Goal: Task Accomplishment & Management: Complete application form

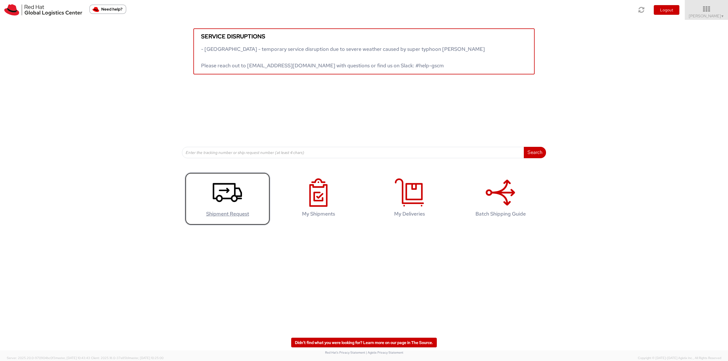
click at [237, 193] on icon at bounding box center [227, 192] width 29 height 28
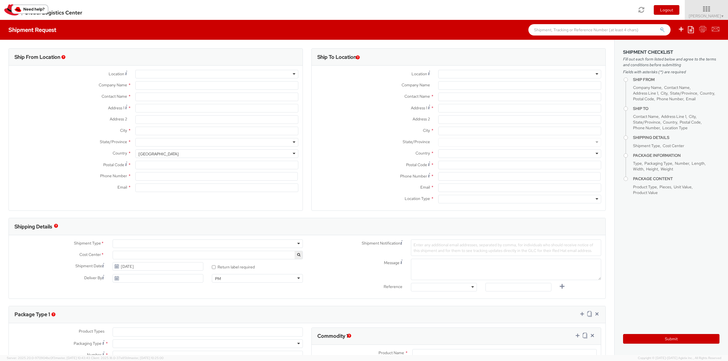
select select "762"
select select
type input "Red Hat Limited"
type input "[PERSON_NAME]"
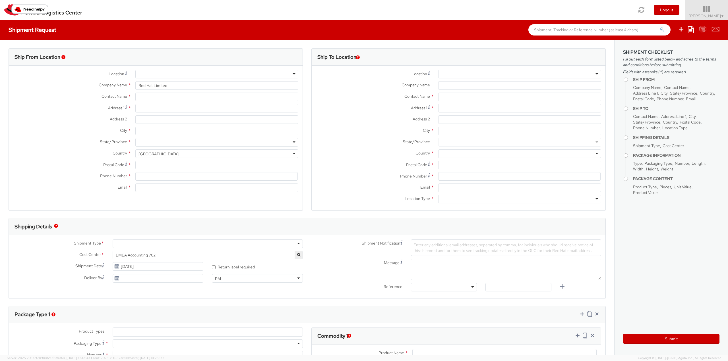
type input "[STREET_ADDRESS]"
type input "Kinsale Rd"
type input "[GEOGRAPHIC_DATA]"
type input "T12 XR60"
type input "353212303406"
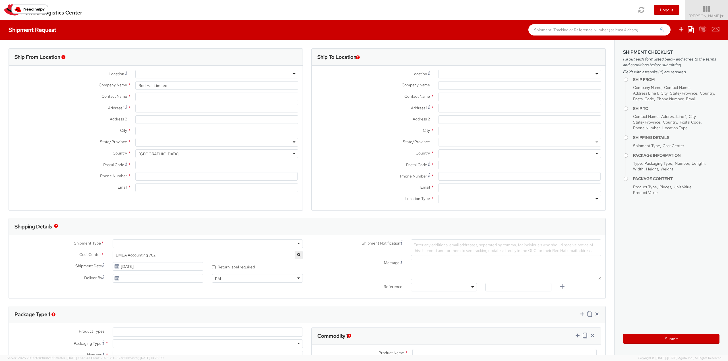
type input "[EMAIL_ADDRESS][DOMAIN_NAME]"
select select "CM"
select select "KGS"
click at [542, 78] on div "RH - [GEOGRAPHIC_DATA] - [GEOGRAPHIC_DATA] [GEOGRAPHIC_DATA] - [GEOGRAPHIC_DATA…" at bounding box center [519, 74] width 163 height 9
click at [541, 77] on div at bounding box center [519, 74] width 163 height 9
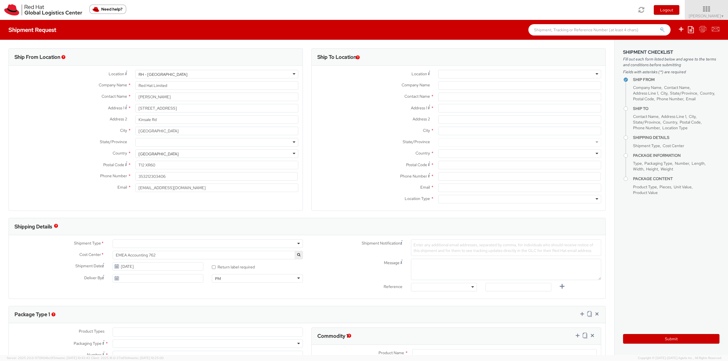
click at [294, 141] on div at bounding box center [216, 142] width 163 height 9
click at [227, 163] on input "Postal Code *" at bounding box center [216, 165] width 163 height 9
click at [186, 163] on input "Postal Code *" at bounding box center [216, 165] width 163 height 9
paste input "T12 XR60"
type input "T12 XR60"
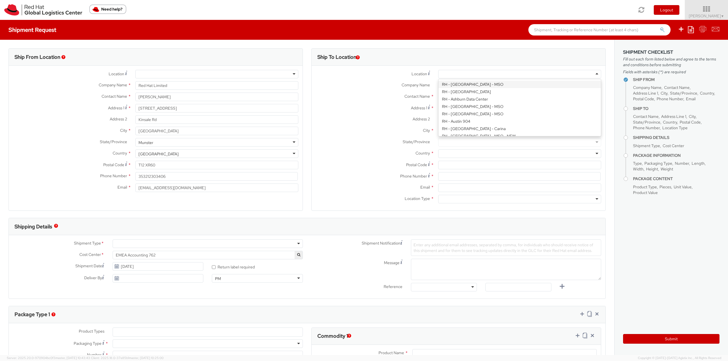
click at [543, 74] on div at bounding box center [519, 74] width 163 height 9
type input "Red Hat Czech s.r.o."
type input "Purkynova 647/111"
type input "[GEOGRAPHIC_DATA]"
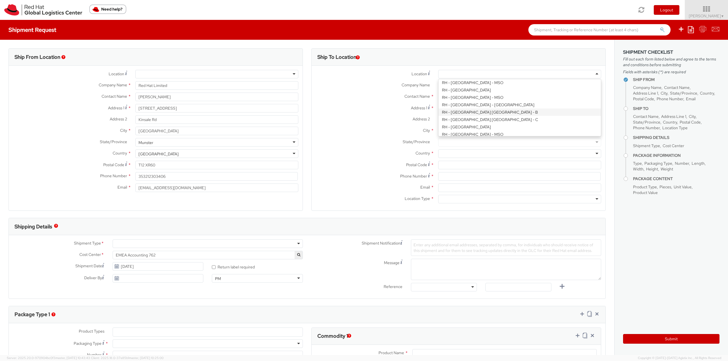
type input "621 00"
type input "420 532 294 555"
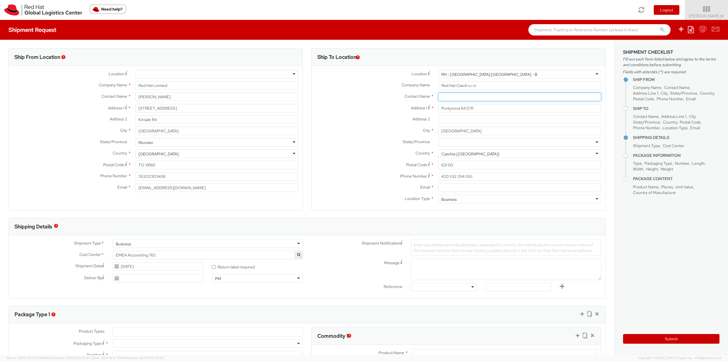
click at [489, 98] on input "text" at bounding box center [519, 97] width 163 height 9
click at [453, 96] on input "text" at bounding box center [519, 97] width 163 height 9
paste input "Attn: Red Hat IT - Endpoint Systems"
type input "Attn: Red Hat IT - Endpoint Systems"
click at [484, 188] on input "Email *" at bounding box center [519, 188] width 163 height 9
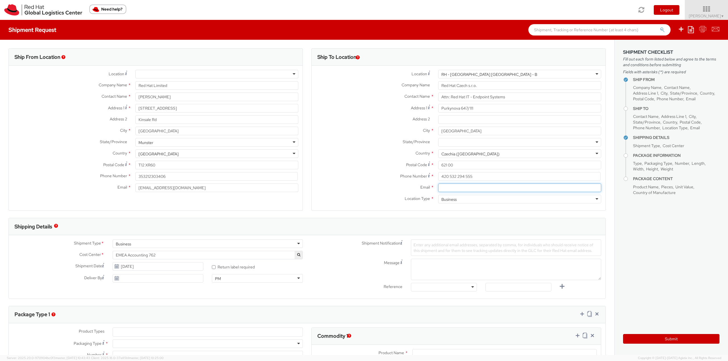
paste input "[EMAIL_ADDRESS][DOMAIN_NAME]"
type input "[EMAIL_ADDRESS][DOMAIN_NAME]"
click at [346, 188] on label "Email *" at bounding box center [372, 187] width 122 height 7
click at [438, 188] on input "[EMAIL_ADDRESS][DOMAIN_NAME]" at bounding box center [519, 188] width 163 height 9
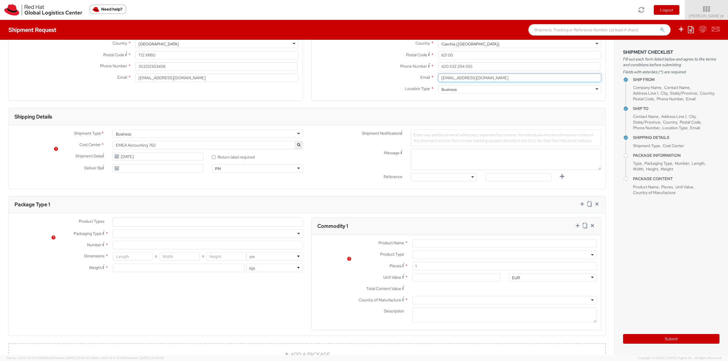
scroll to position [114, 0]
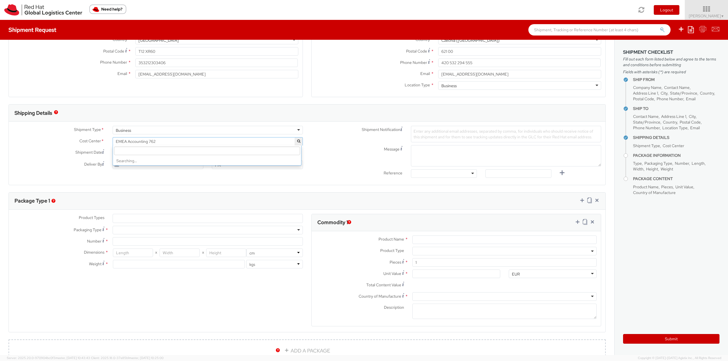
drag, startPoint x: 235, startPoint y: 140, endPoint x: 226, endPoint y: 140, distance: 9.1
click at [226, 140] on span "EMEA Accounting 762" at bounding box center [208, 141] width 184 height 5
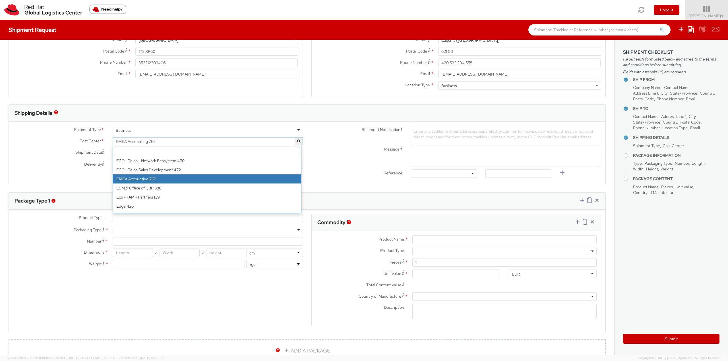
click at [182, 154] on input "search" at bounding box center [207, 151] width 186 height 9
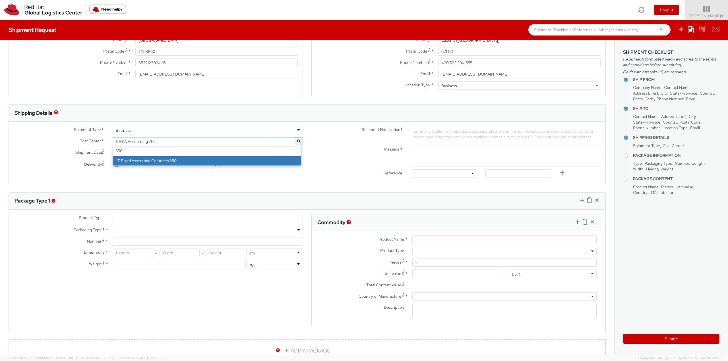
type input "850"
select select "850"
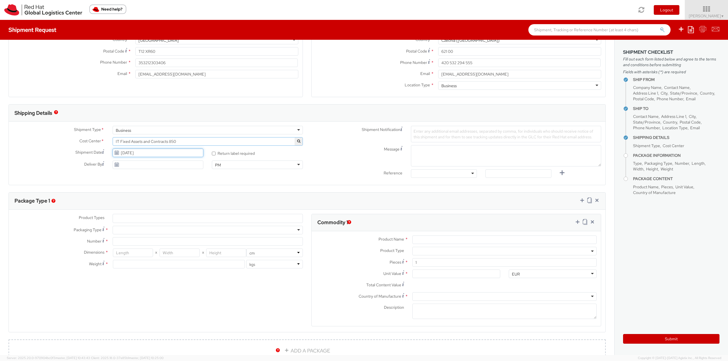
click at [196, 150] on input "[DATE]" at bounding box center [158, 153] width 91 height 9
click at [152, 190] on td "8" at bounding box center [150, 189] width 11 height 9
type input "[DATE]"
click at [213, 154] on input "* Return label required" at bounding box center [214, 154] width 4 height 4
checkbox input "true"
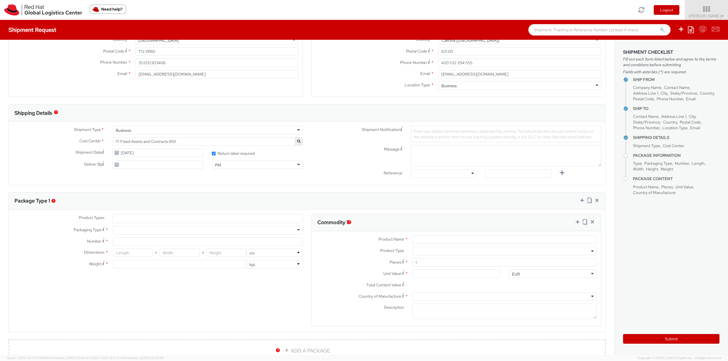
click at [462, 134] on span "Enter any additional email addresses, separated by comma, for individuals who s…" at bounding box center [503, 134] width 180 height 11
paste input "[EMAIL_ADDRESS][DOMAIN_NAME]"
type input "[EMAIL_ADDRESS][DOMAIN_NAME]"
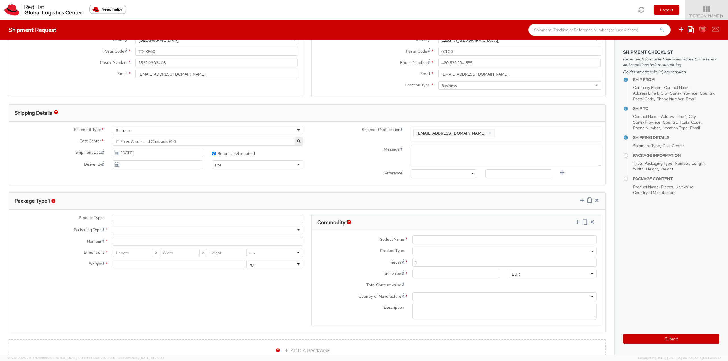
drag, startPoint x: 428, startPoint y: 135, endPoint x: 414, endPoint y: 135, distance: 14.2
click at [414, 135] on div "Enter any additional email addresses, separated by comma, for individuals who s…" at bounding box center [506, 134] width 190 height 16
click at [445, 159] on textarea "Message" at bounding box center [506, 155] width 190 height 21
type textarea "Morning"
click at [326, 153] on div "Message Morning" at bounding box center [456, 155] width 298 height 21
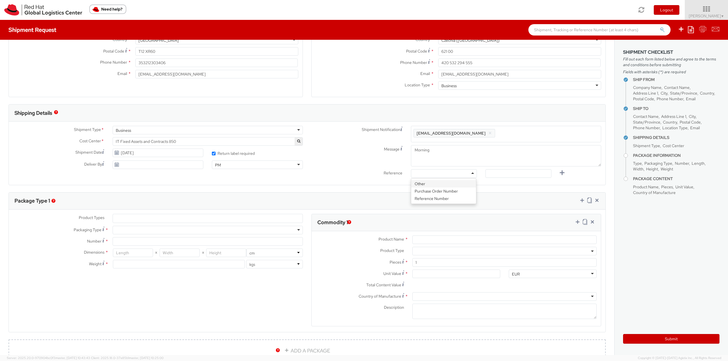
click at [466, 173] on div at bounding box center [444, 173] width 66 height 9
click at [435, 175] on div at bounding box center [444, 173] width 66 height 9
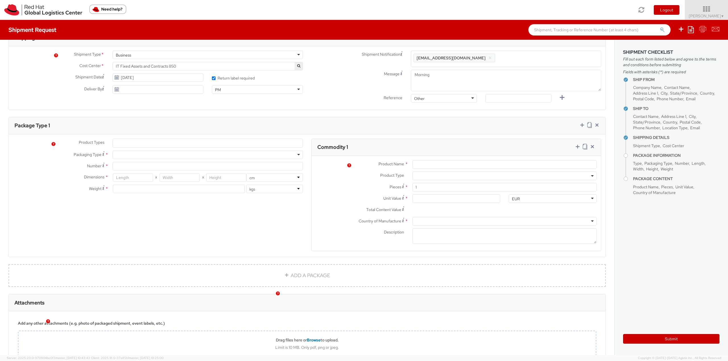
scroll to position [199, 0]
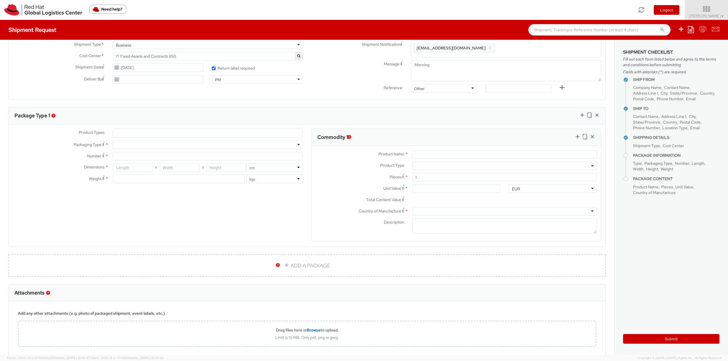
click at [173, 132] on ul at bounding box center [208, 133] width 190 height 9
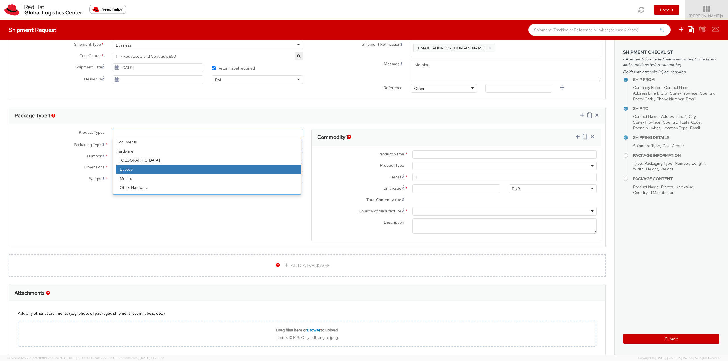
select select "LAPTOP"
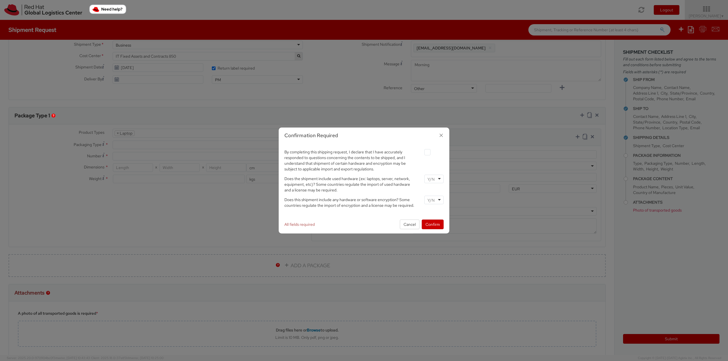
click at [429, 151] on label at bounding box center [427, 152] width 6 height 6
click at [422, 151] on input "checkbox" at bounding box center [421, 153] width 4 height 4
checkbox input "true"
click at [435, 178] on div at bounding box center [433, 179] width 19 height 9
click at [439, 199] on div at bounding box center [433, 200] width 19 height 9
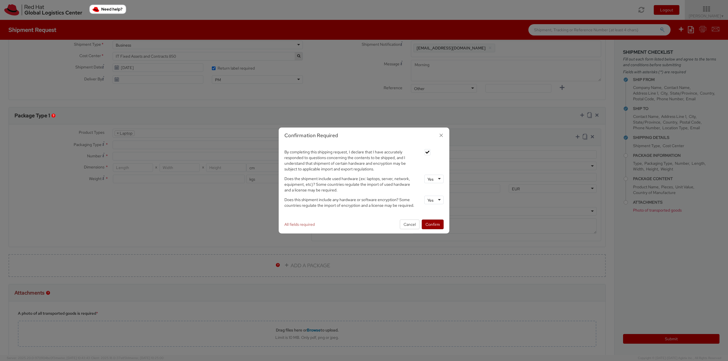
click at [438, 229] on button "Confirm" at bounding box center [432, 225] width 22 height 10
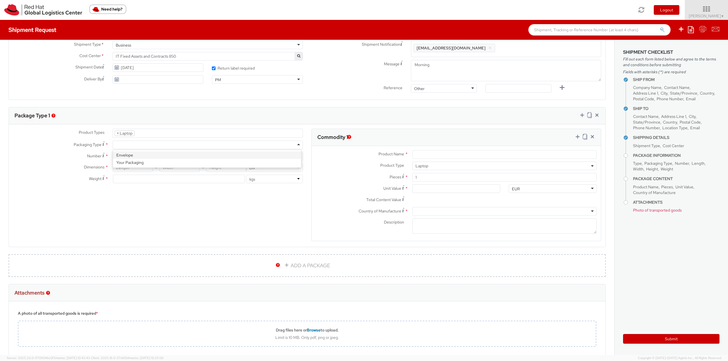
click at [175, 148] on div at bounding box center [208, 145] width 190 height 9
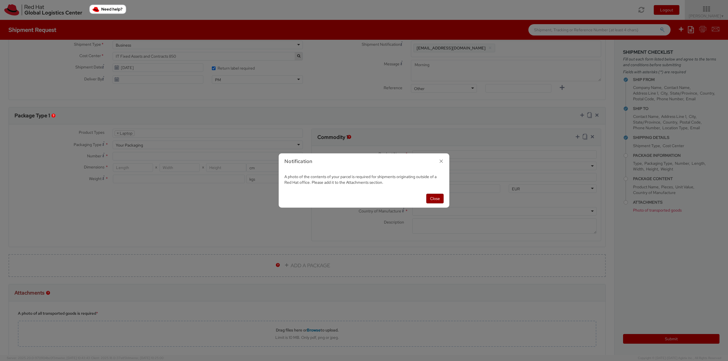
click at [435, 200] on button "Close" at bounding box center [434, 199] width 17 height 10
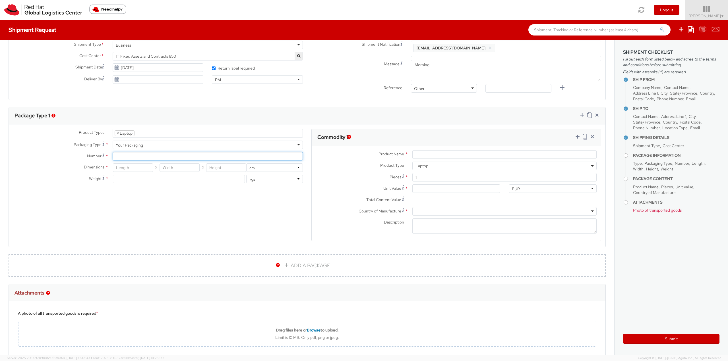
click at [265, 156] on input "Number *" at bounding box center [208, 156] width 190 height 9
click at [123, 160] on input "Number Number of identical packages of specified type and dimensions *" at bounding box center [208, 156] width 190 height 9
type input "1"
click at [124, 198] on div "Product Types * Documents Docking Station Laptop Monitor Other Hardware Server …" at bounding box center [307, 189] width 596 height 120
click at [131, 169] on input "number" at bounding box center [133, 167] width 40 height 9
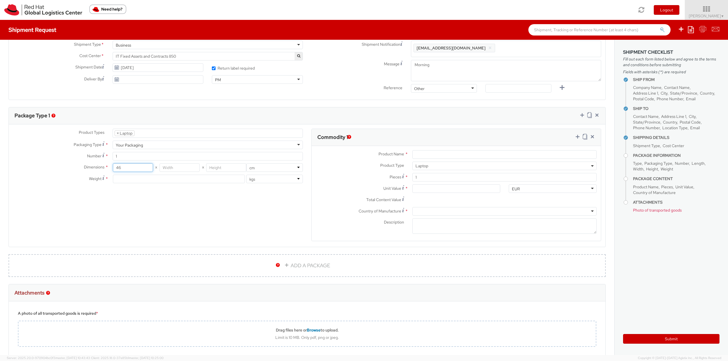
type input "46"
click at [188, 169] on input "number" at bounding box center [179, 167] width 40 height 9
type input "30"
click at [221, 168] on input "number" at bounding box center [226, 167] width 40 height 9
type input "13"
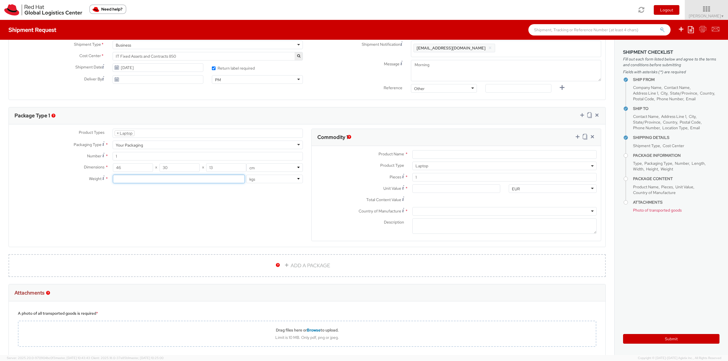
click at [204, 180] on input "number" at bounding box center [179, 179] width 132 height 9
type input "8"
click at [294, 219] on div "Product Types * Documents Docking Station Laptop Monitor Other Hardware Server …" at bounding box center [307, 189] width 596 height 120
click at [460, 154] on input "Product Name *" at bounding box center [504, 154] width 184 height 9
type input "Lenovo"
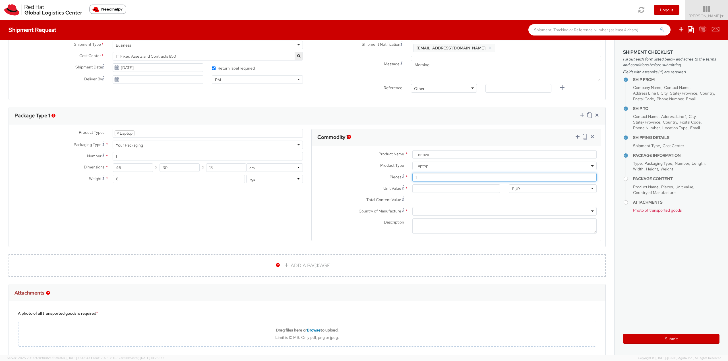
click at [443, 177] on input "1" at bounding box center [504, 177] width 184 height 9
type input "0.00"
type input "2"
click at [432, 183] on div "Pieces * 2" at bounding box center [455, 178] width 289 height 11
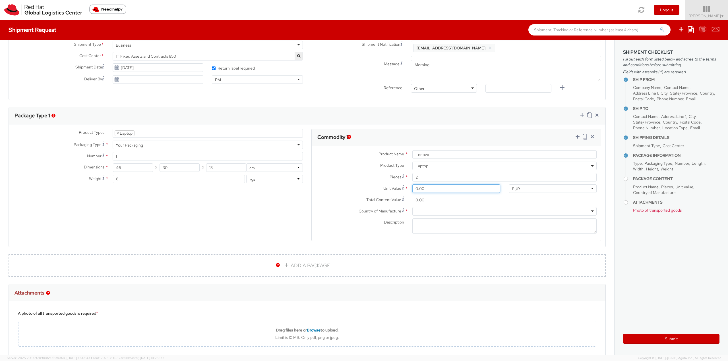
click at [429, 186] on input "0.00" at bounding box center [456, 188] width 88 height 9
drag, startPoint x: 429, startPoint y: 186, endPoint x: 388, endPoint y: 191, distance: 41.2
click at [388, 191] on div "Unit Value * 0.00" at bounding box center [407, 188] width 193 height 9
type input "1.00"
type input "2.00"
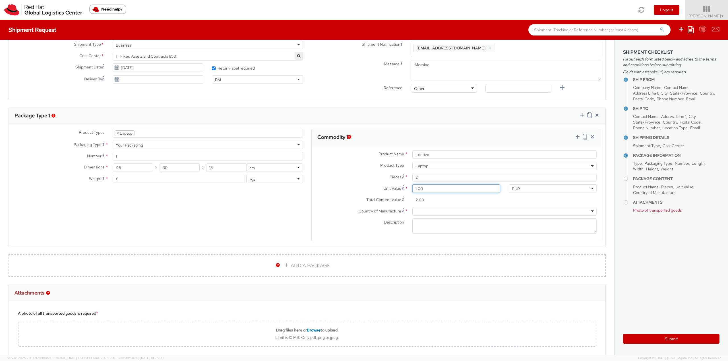
type input "15.00"
type input "30.00"
type input "150.00"
type input "300.00"
type input "1,500.00"
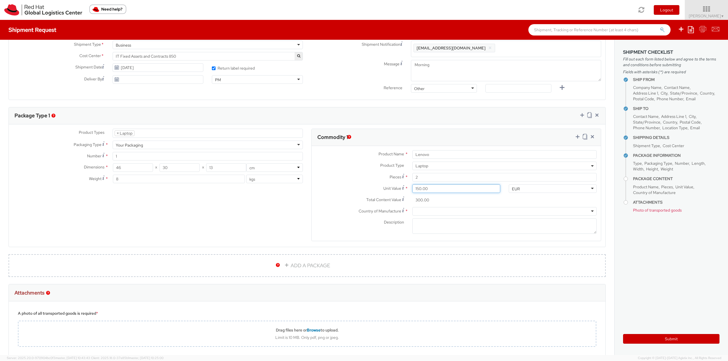
type input "3,000.00"
click at [479, 213] on div at bounding box center [504, 211] width 184 height 9
type input "china"
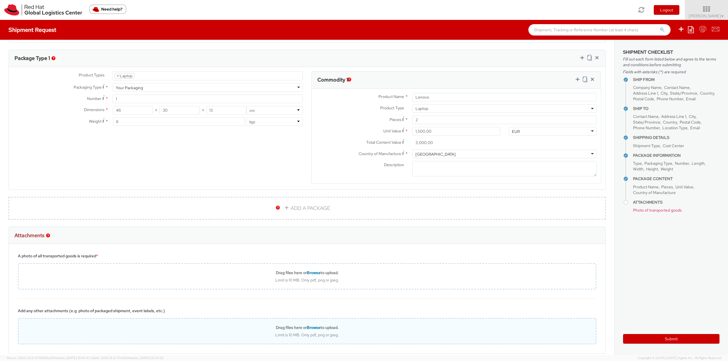
scroll to position [285, 0]
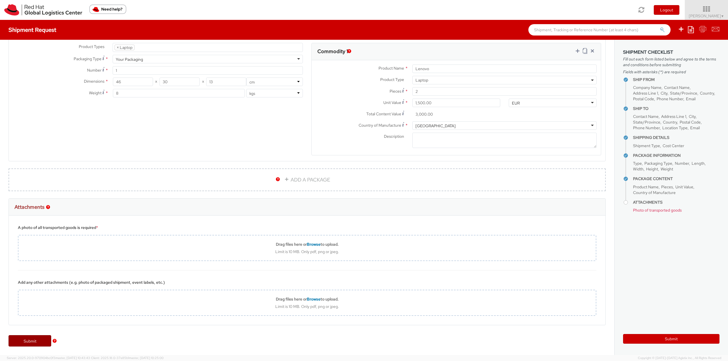
click at [30, 339] on link "Submit" at bounding box center [30, 340] width 43 height 11
click at [651, 209] on span "Photo of transported goods" at bounding box center [657, 210] width 49 height 5
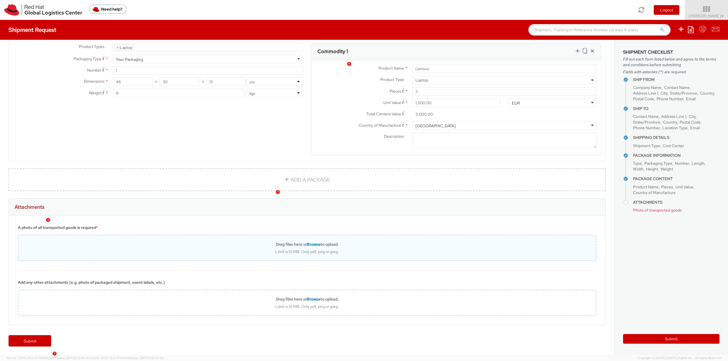
scroll to position [171, 0]
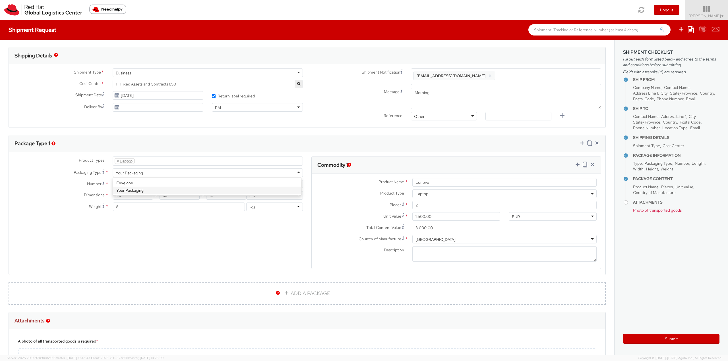
click at [157, 171] on div "Your Packaging" at bounding box center [208, 173] width 190 height 9
click at [148, 189] on div "Product Types * Documents Docking Station Laptop Monitor Other Hardware Server …" at bounding box center [158, 187] width 298 height 60
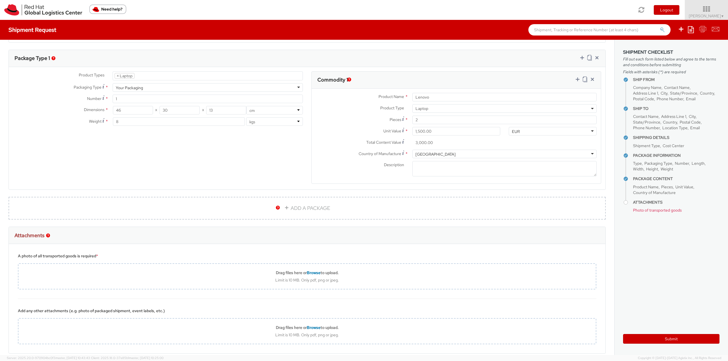
click at [199, 157] on div "Product Types * Documents Docking Station Laptop Monitor Other Hardware Server …" at bounding box center [307, 131] width 596 height 120
